Goal: Find specific page/section: Find specific page/section

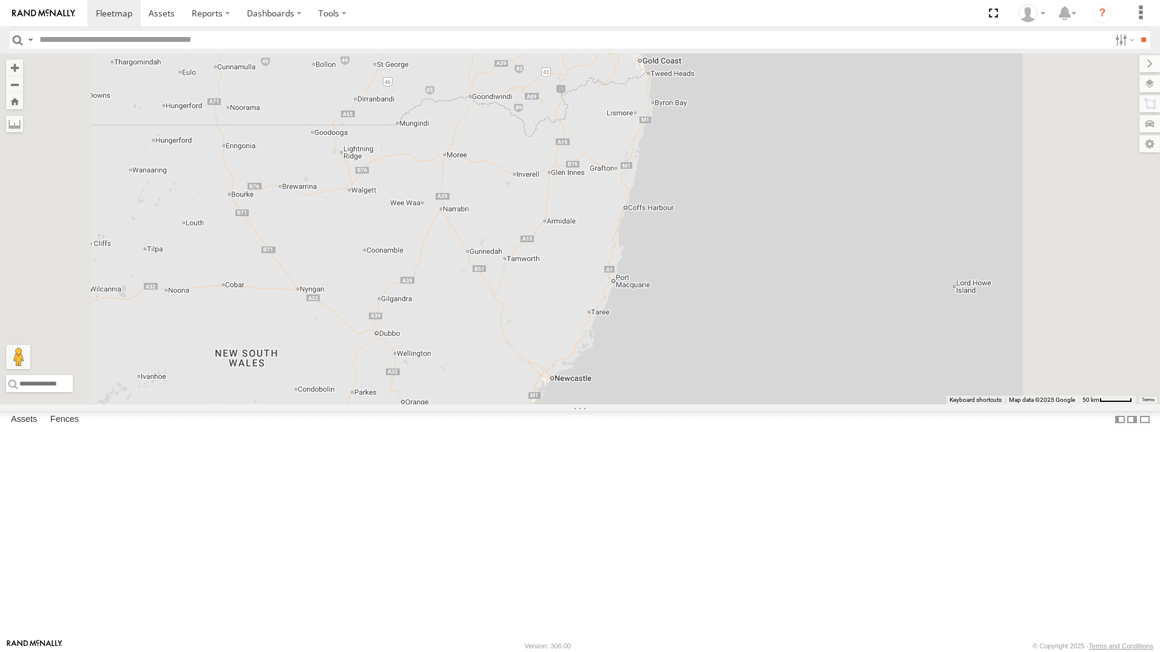
click at [0, 0] on div "All Assets" at bounding box center [0, 0] width 0 height 0
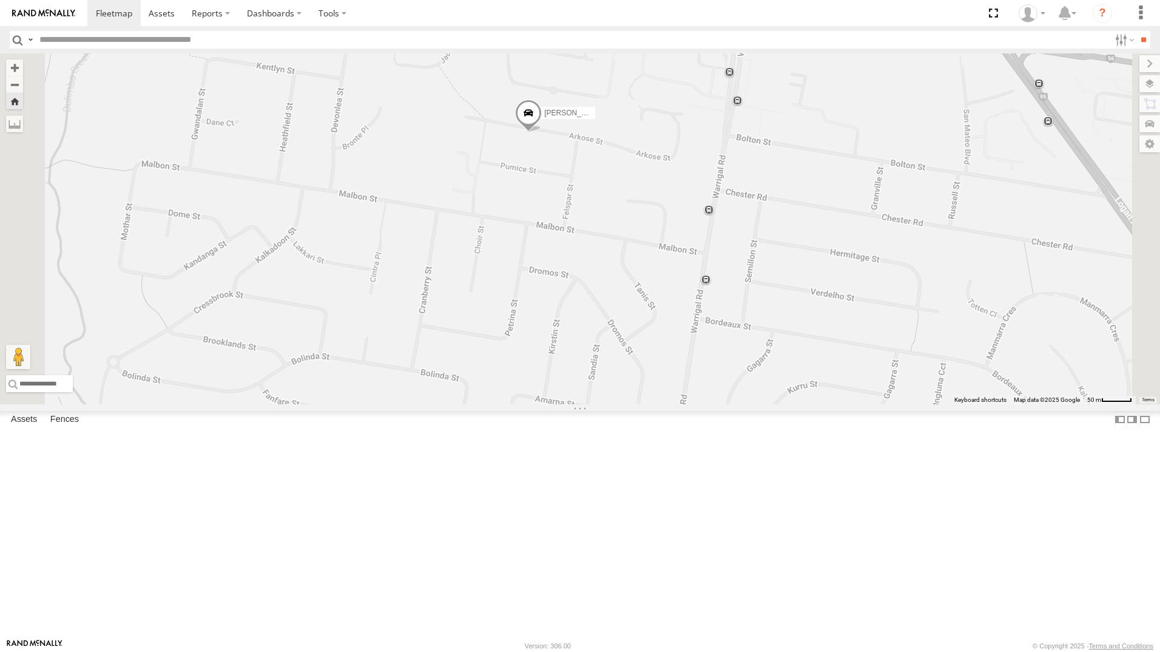
drag, startPoint x: 390, startPoint y: 29, endPoint x: 379, endPoint y: 38, distance: 14.6
click at [390, 28] on header "Search Query Asset ID Asset Label Registration Manufacturer Model VIN Job ID" at bounding box center [580, 39] width 1160 height 27
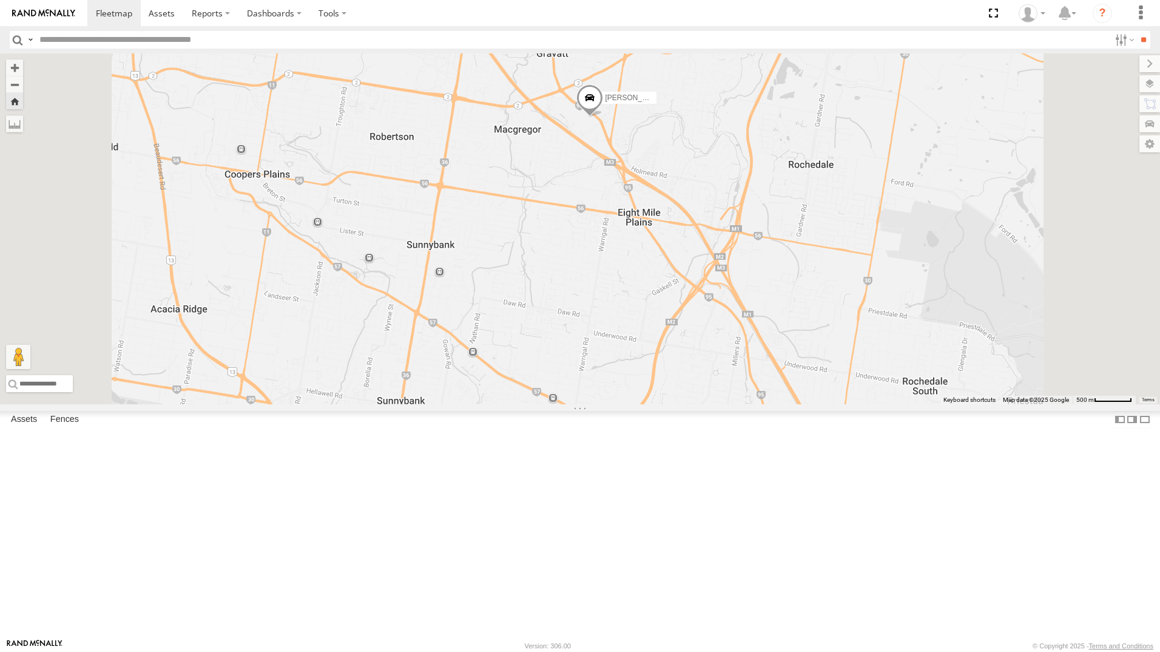
click at [0, 0] on div "[PERSON_NAME] - 347FB3" at bounding box center [0, 0] width 0 height 0
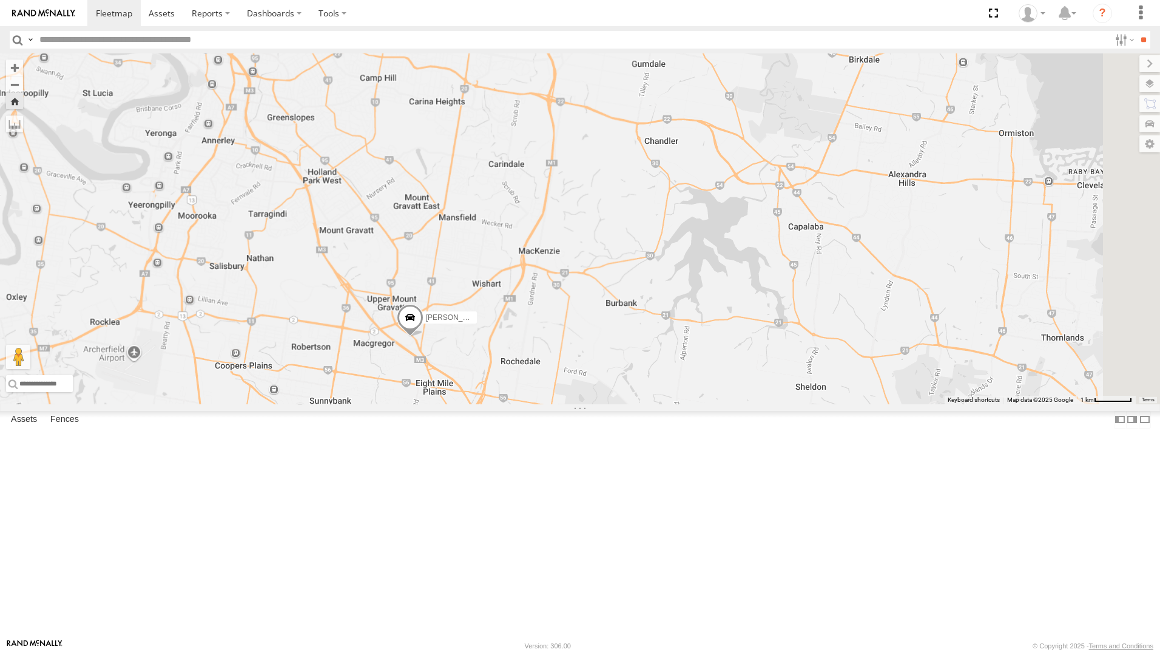
drag, startPoint x: 904, startPoint y: 390, endPoint x: 764, endPoint y: 420, distance: 143.4
click at [764, 404] on div "[PERSON_NAME] - 347FB3" at bounding box center [580, 228] width 1160 height 351
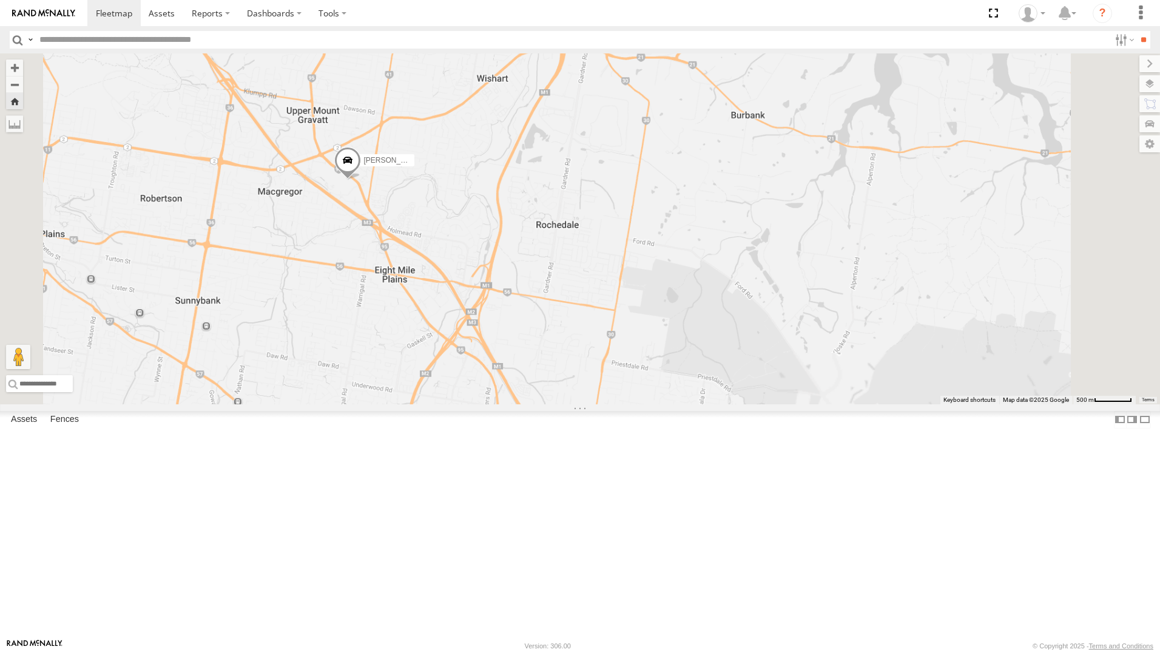
click at [781, 318] on div "[PERSON_NAME] - 347FB3" at bounding box center [580, 228] width 1160 height 351
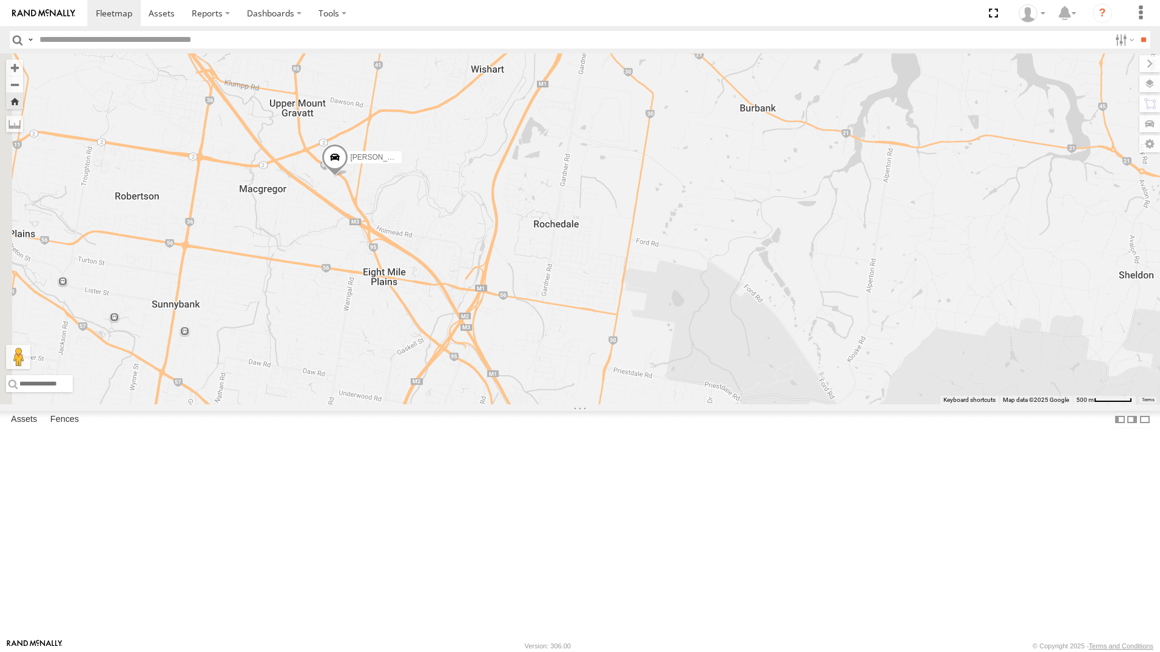
click at [1062, 257] on div "[PERSON_NAME] - 347FB3" at bounding box center [580, 228] width 1160 height 351
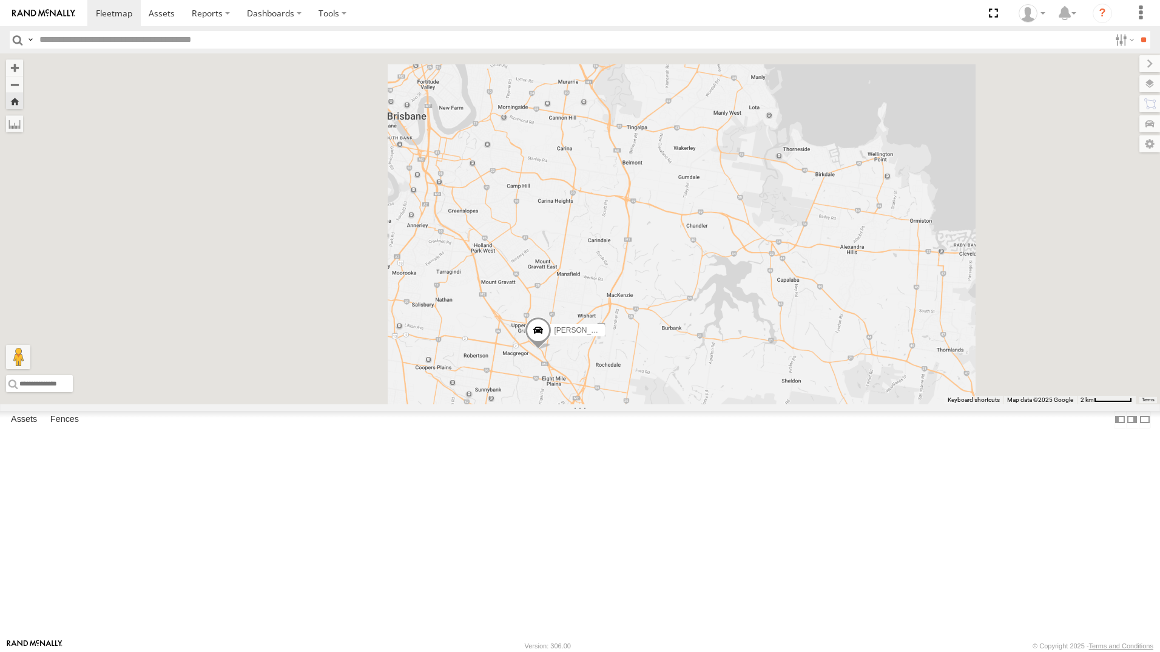
drag, startPoint x: 484, startPoint y: 452, endPoint x: 751, endPoint y: 535, distance: 279.6
click at [751, 404] on div "[PERSON_NAME] - 347FB3" at bounding box center [580, 228] width 1160 height 351
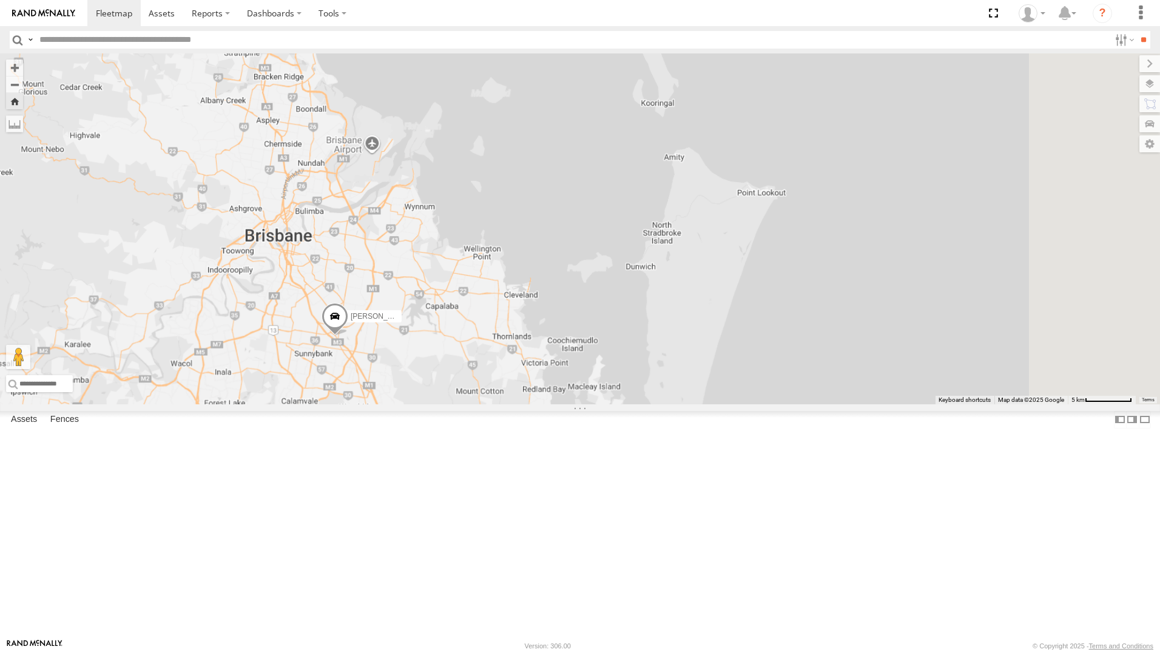
drag, startPoint x: 850, startPoint y: 455, endPoint x: 616, endPoint y: 424, distance: 236.2
click at [616, 404] on div "[PERSON_NAME] - 347FB3" at bounding box center [580, 228] width 1160 height 351
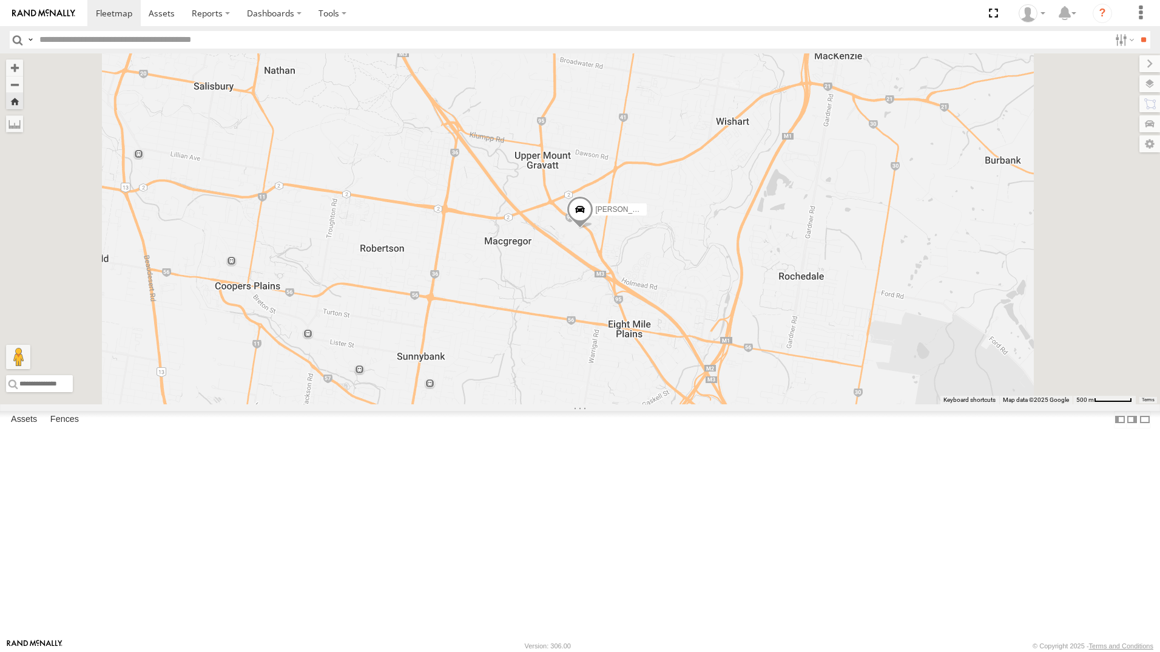
drag, startPoint x: 1106, startPoint y: 248, endPoint x: 1101, endPoint y: 256, distance: 9.3
click at [1106, 248] on div "[PERSON_NAME] - 347FB3" at bounding box center [580, 228] width 1160 height 351
click at [0, 0] on div "[PERSON_NAME] - 347FB3" at bounding box center [0, 0] width 0 height 0
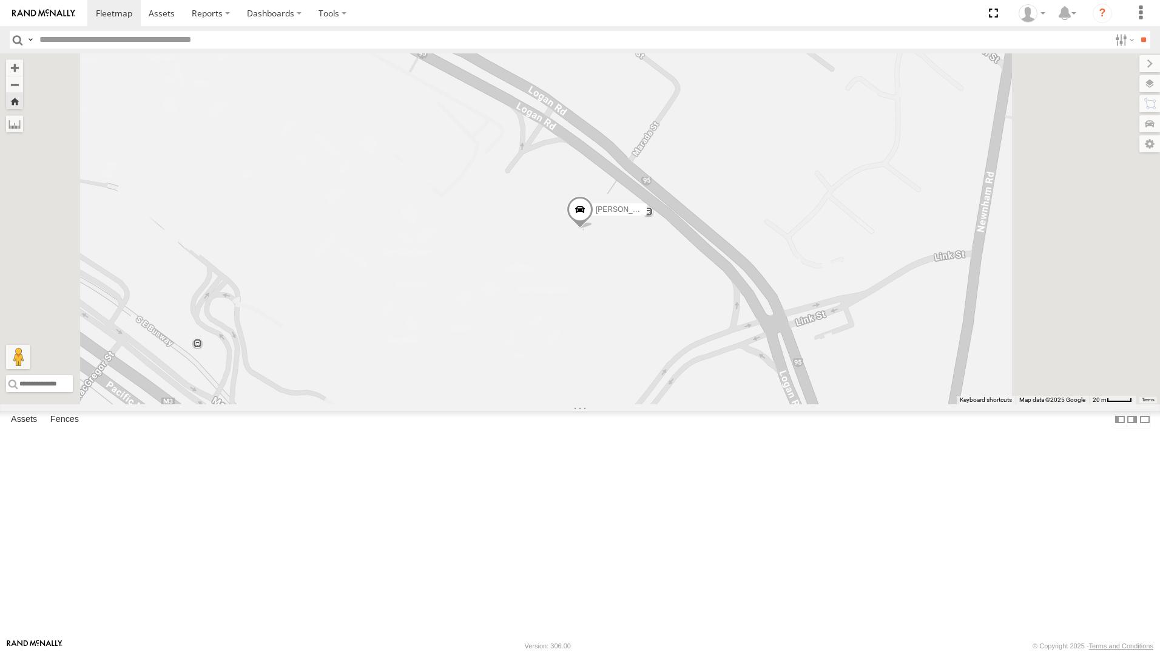
drag, startPoint x: 738, startPoint y: 630, endPoint x: 734, endPoint y: 639, distance: 9.2
click at [738, 404] on div "[PERSON_NAME] - 347FB3" at bounding box center [580, 228] width 1160 height 351
